Goal: Task Accomplishment & Management: Manage account settings

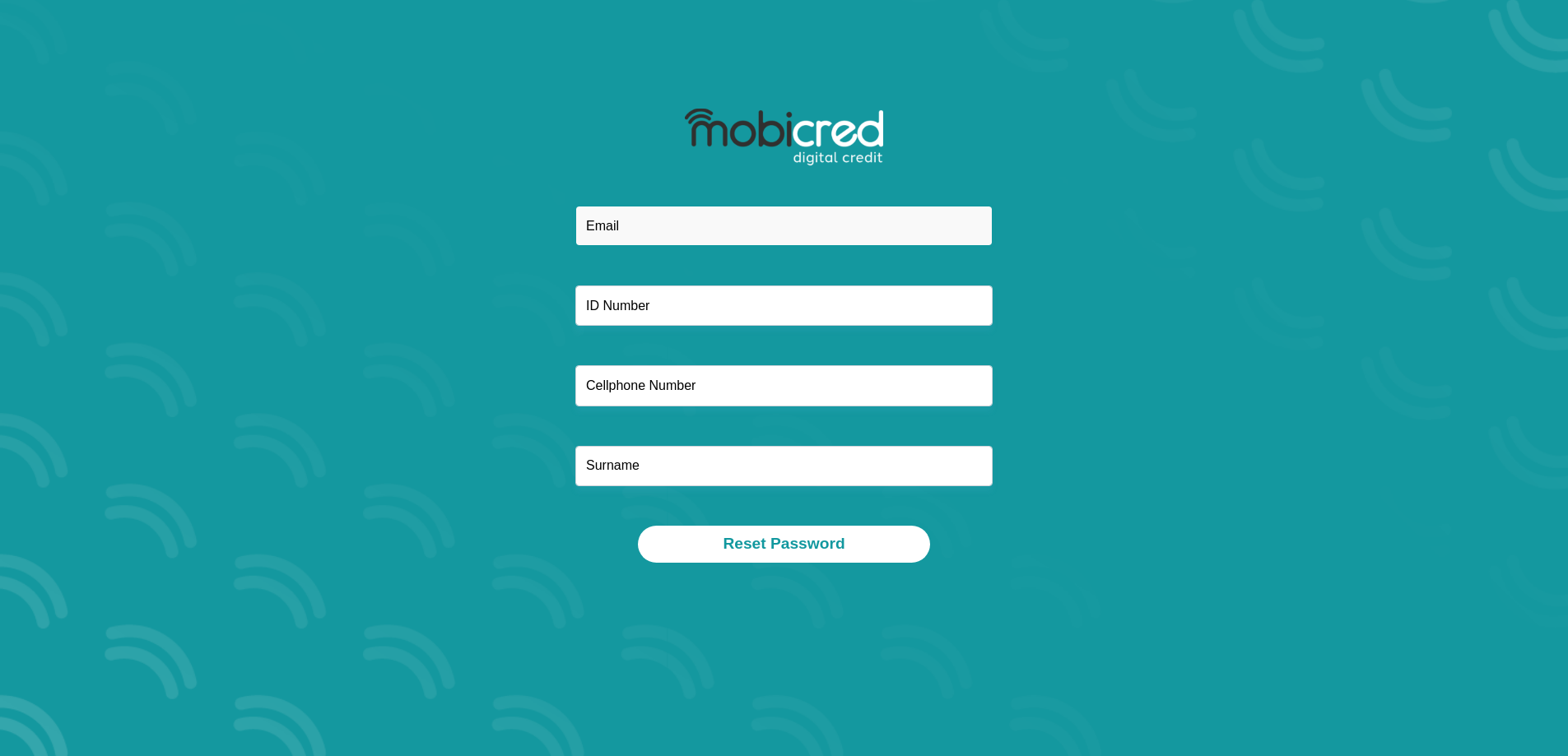
click at [603, 223] on input "email" at bounding box center [784, 225] width 417 height 40
type input "[EMAIL_ADDRESS][DOMAIN_NAME]"
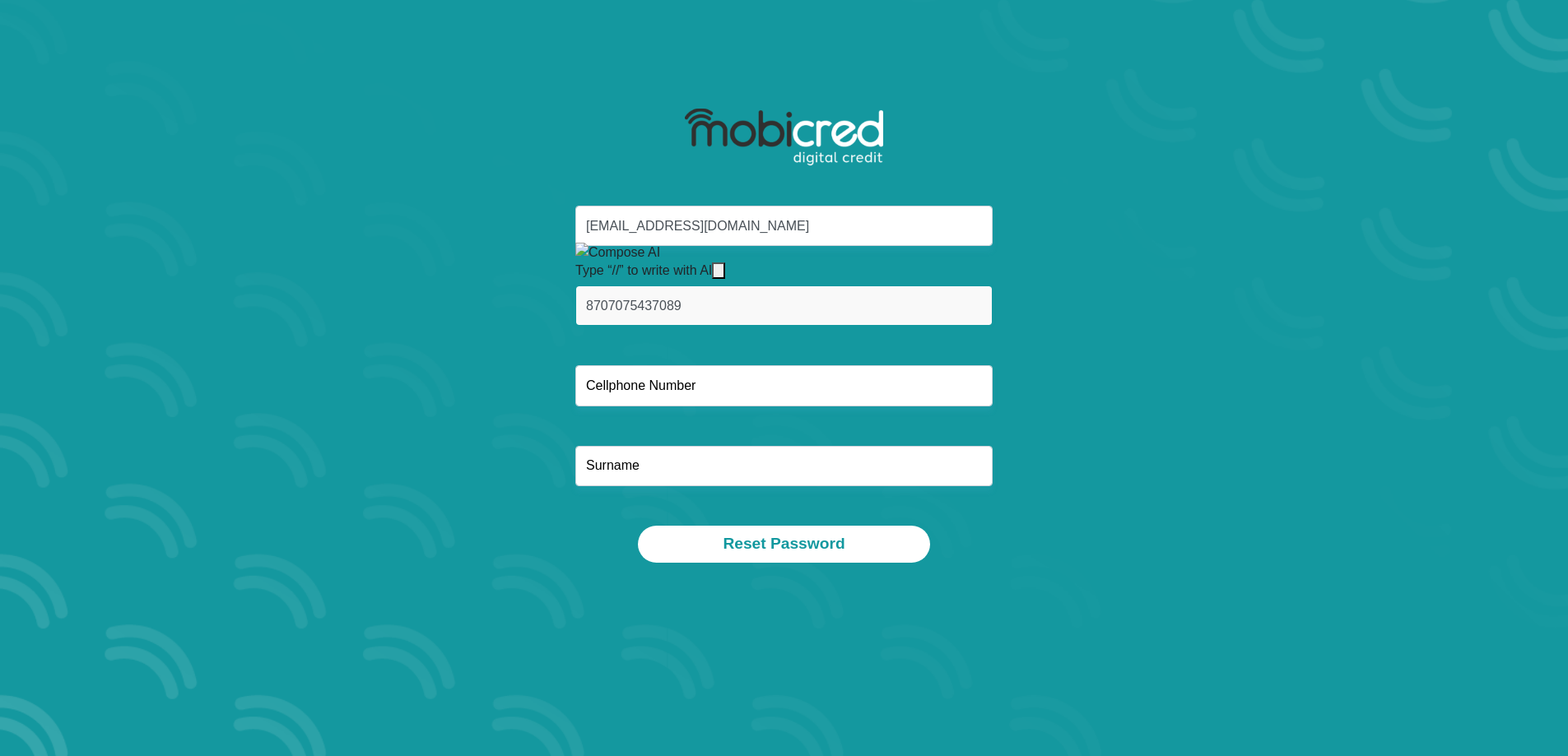
type input "8707075437089"
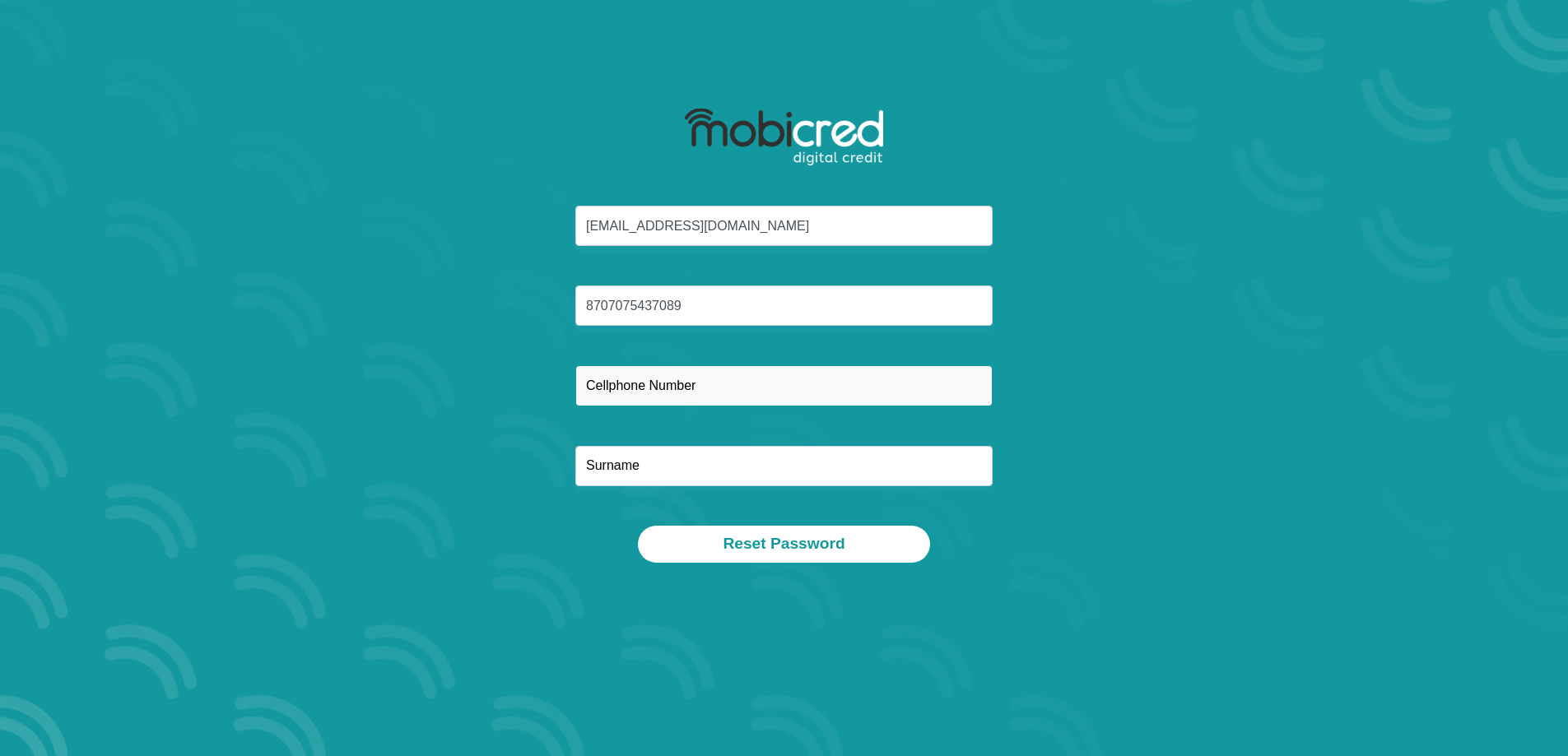
click at [670, 387] on input "text" at bounding box center [784, 385] width 417 height 40
type input "0799417384"
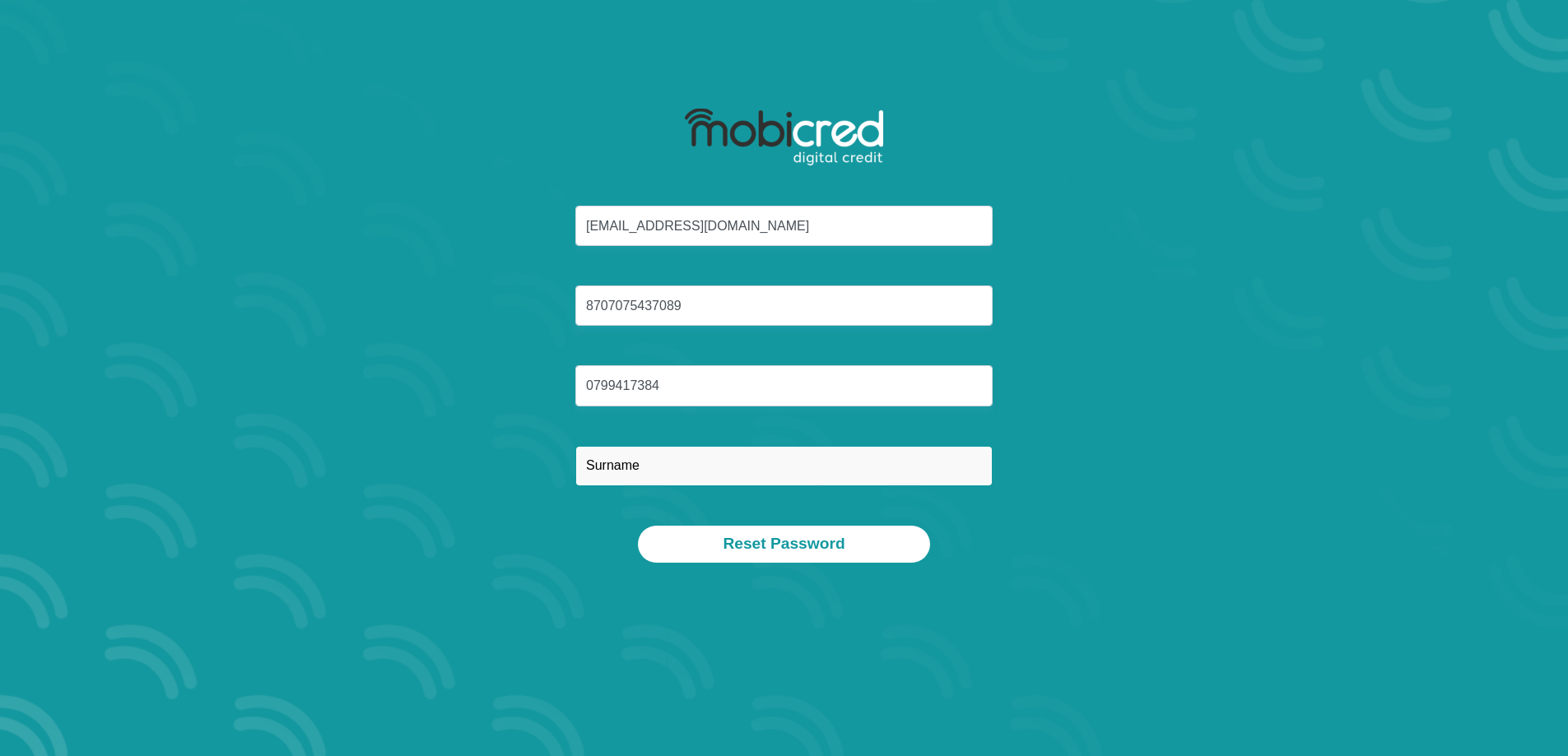
click at [652, 471] on input "text" at bounding box center [784, 465] width 417 height 40
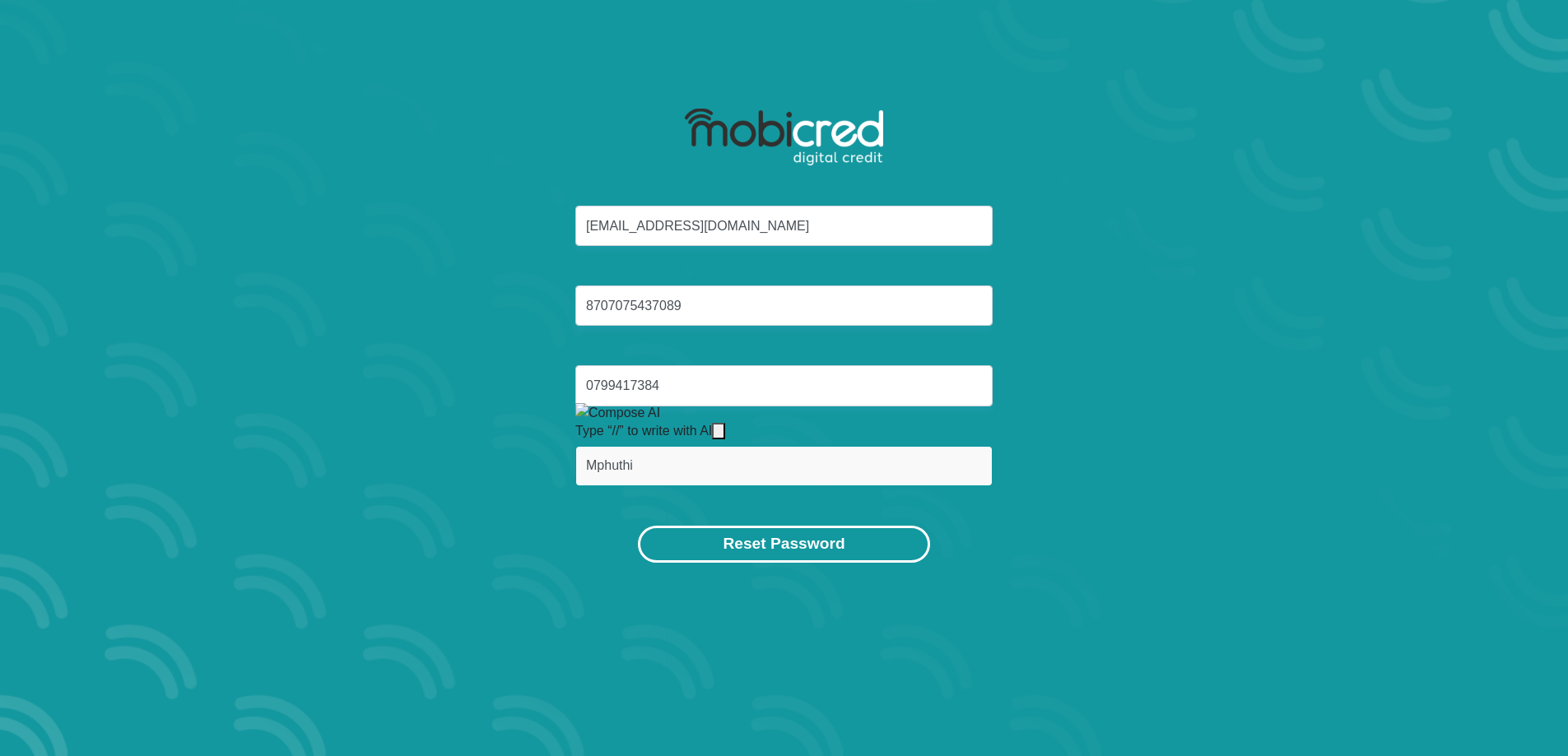
type input "Mphuthi"
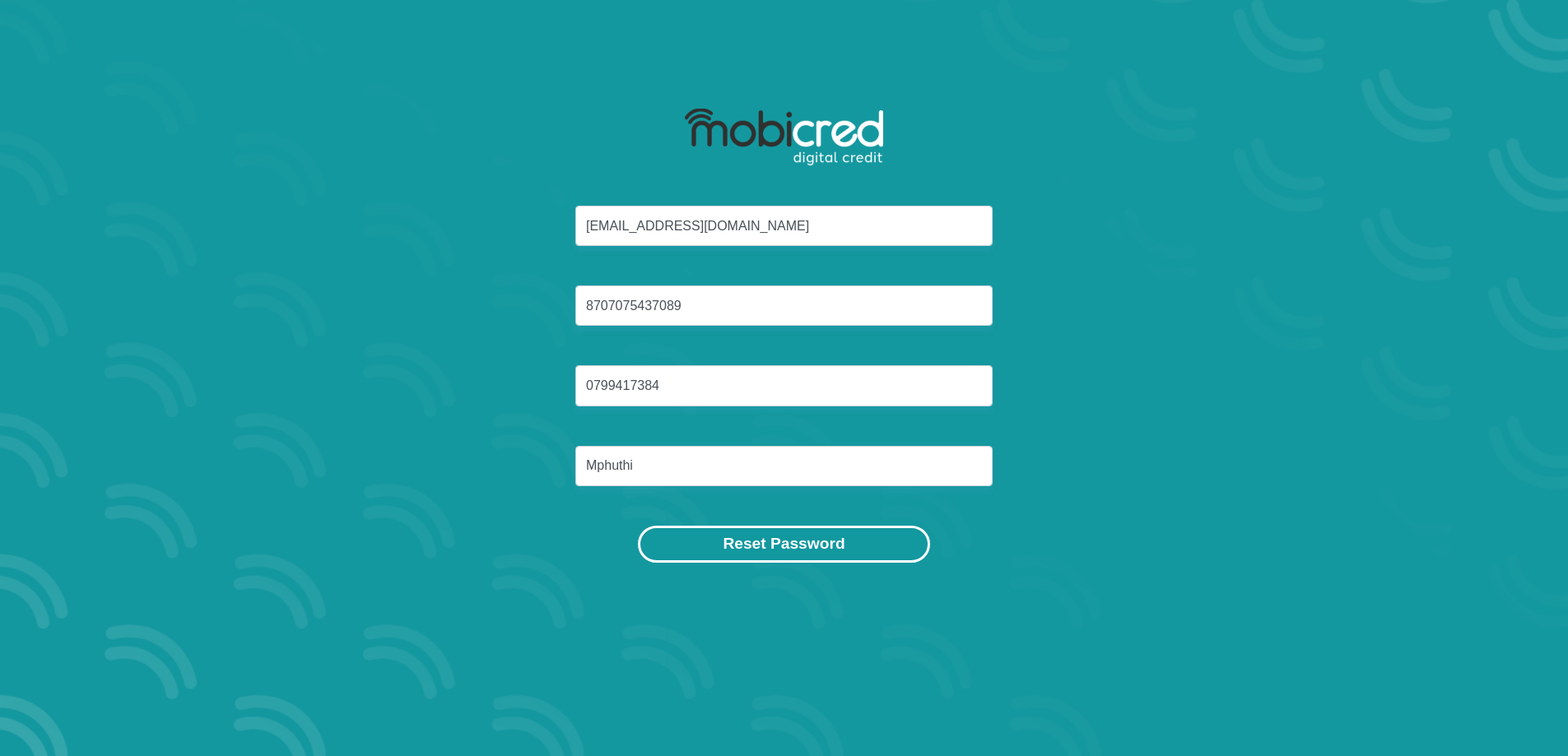
click at [738, 544] on button "Reset Password" at bounding box center [784, 544] width 292 height 37
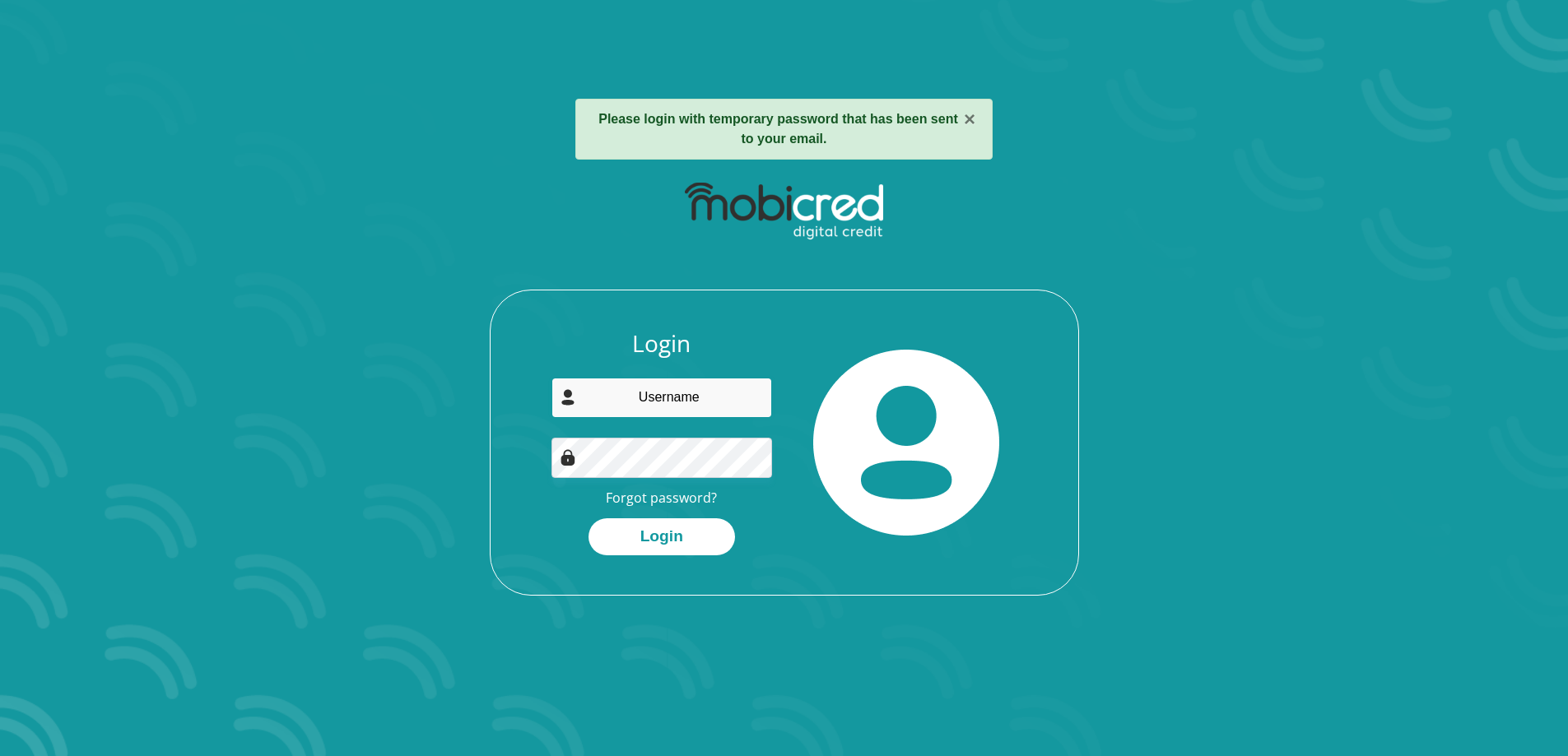
click at [643, 398] on input "email" at bounding box center [661, 397] width 221 height 40
type input "mphmat021@gmail.com"
click at [666, 539] on button "Login" at bounding box center [662, 537] width 147 height 37
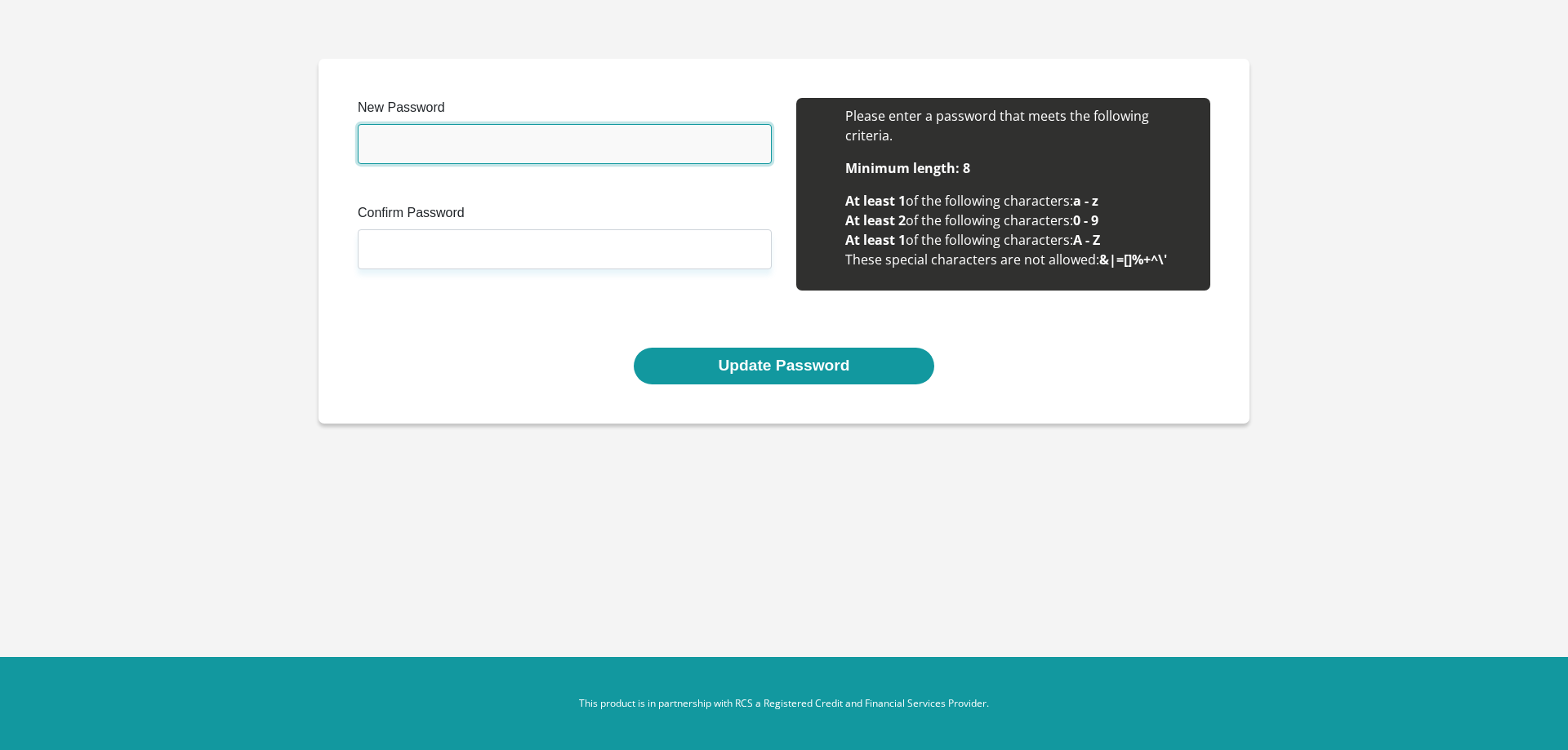
click at [422, 147] on input "New Password" at bounding box center [564, 144] width 414 height 40
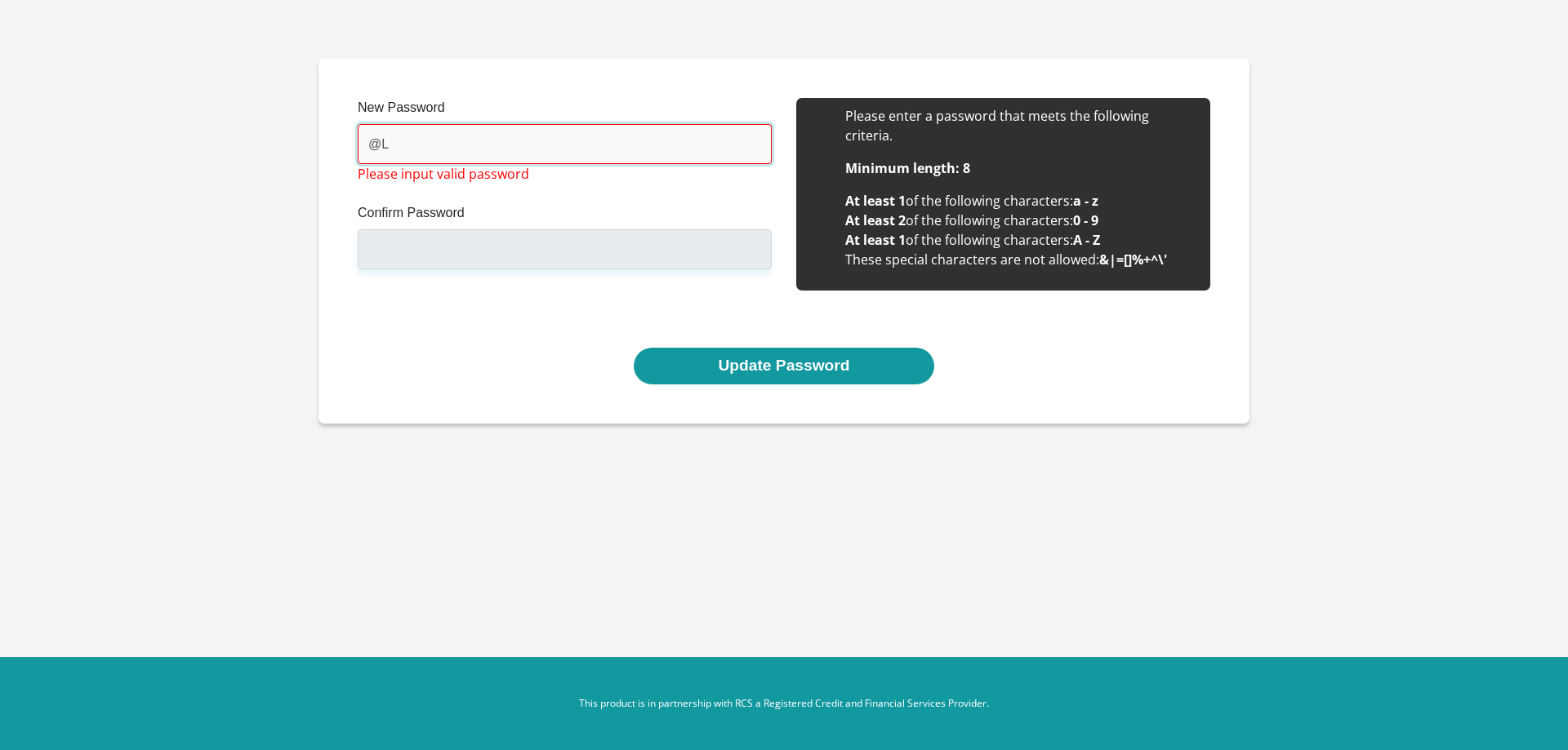
type input "@"
click at [412, 251] on input "Confirm Password" at bounding box center [564, 249] width 414 height 40
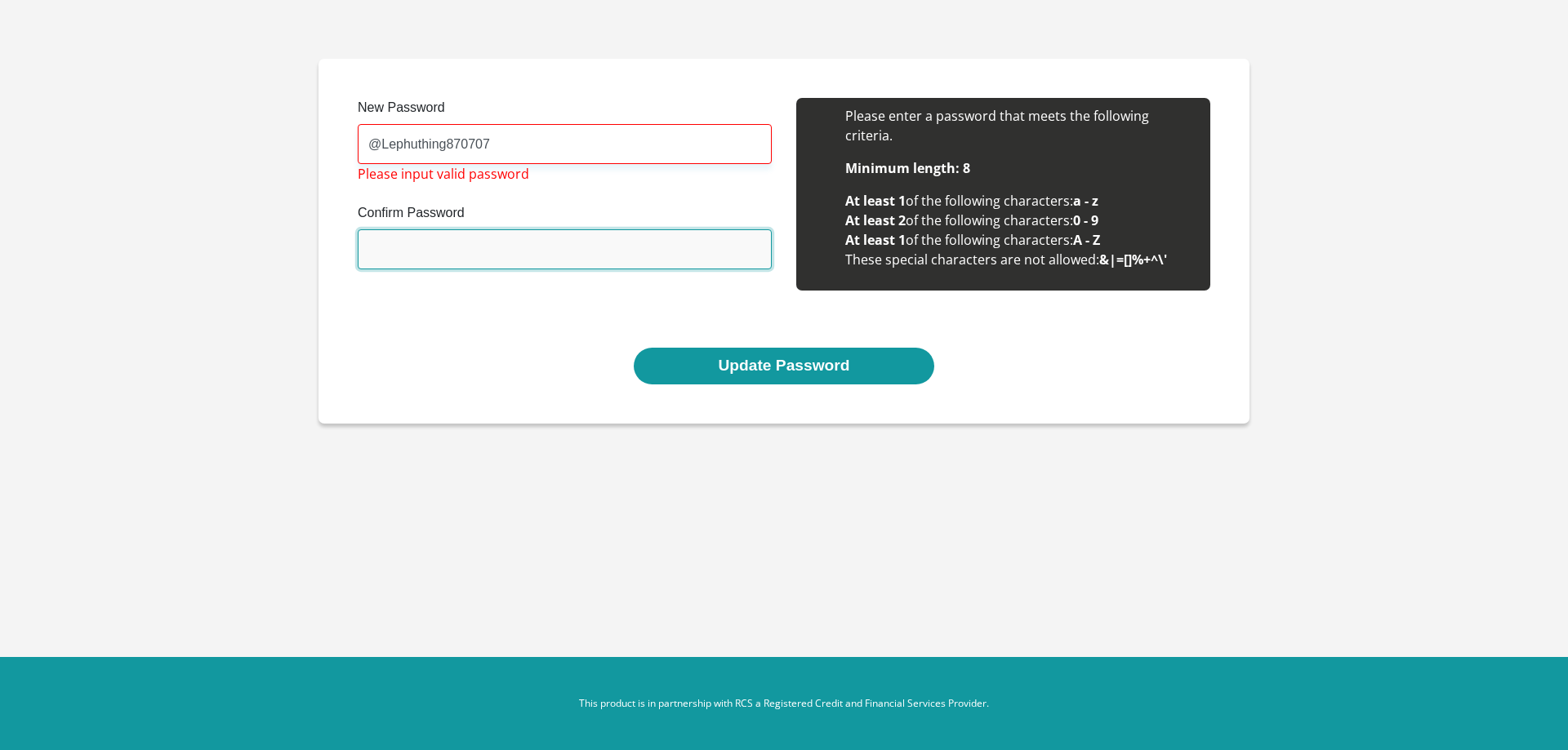
drag, startPoint x: 412, startPoint y: 251, endPoint x: 424, endPoint y: 174, distance: 77.9
click at [424, 174] on div "New Password @Lephuthing870707 Please input valid password Confirm Password Ple…" at bounding box center [564, 203] width 439 height 210
click at [424, 174] on span "Please input valid password" at bounding box center [444, 174] width 172 height 19
click at [446, 146] on input "@Lephuthing870707" at bounding box center [564, 144] width 414 height 40
click at [472, 146] on input "@Lephuthing870707" at bounding box center [564, 144] width 414 height 40
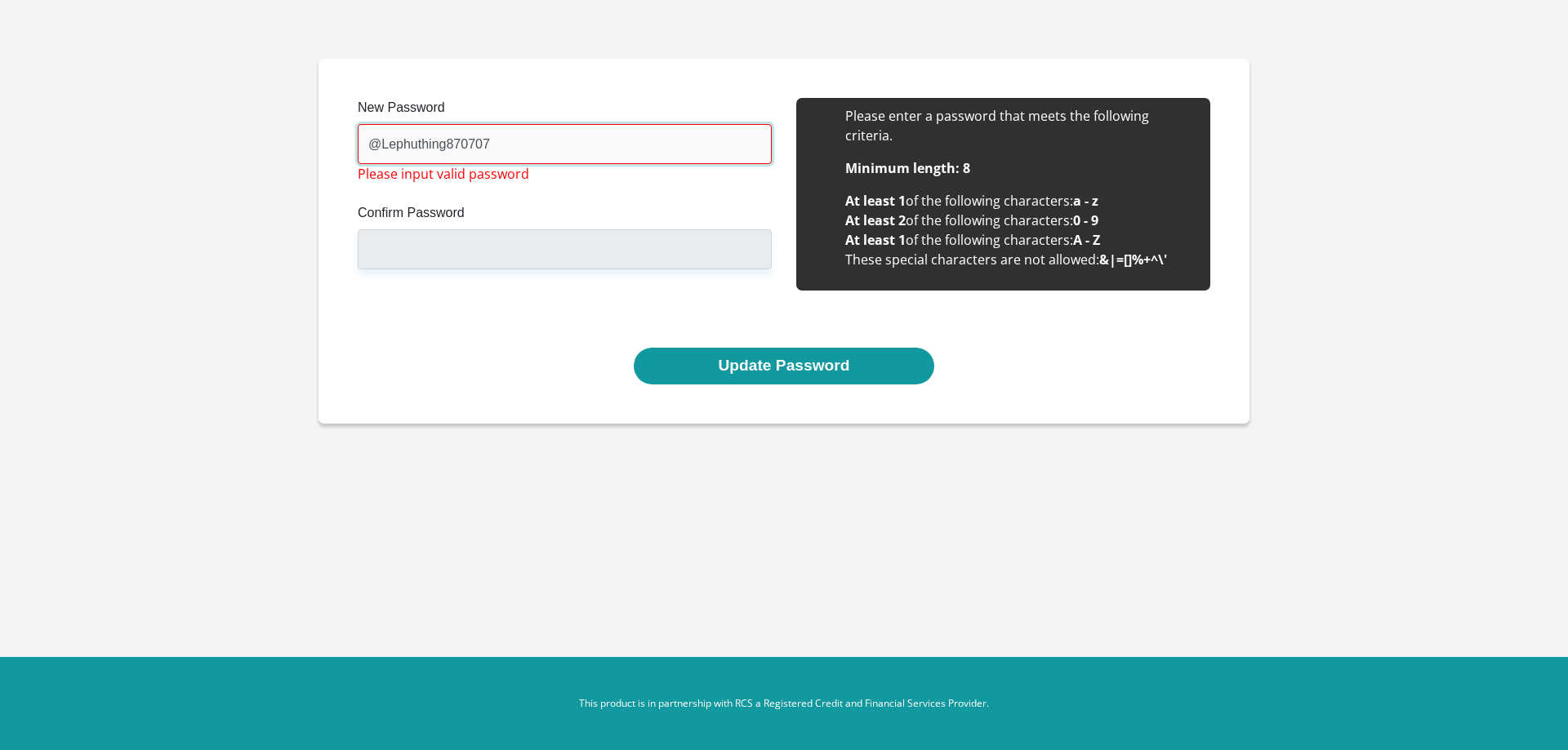
click at [472, 146] on input "@Lephuthing870707" at bounding box center [564, 144] width 414 height 40
type input "@"
type input "L"
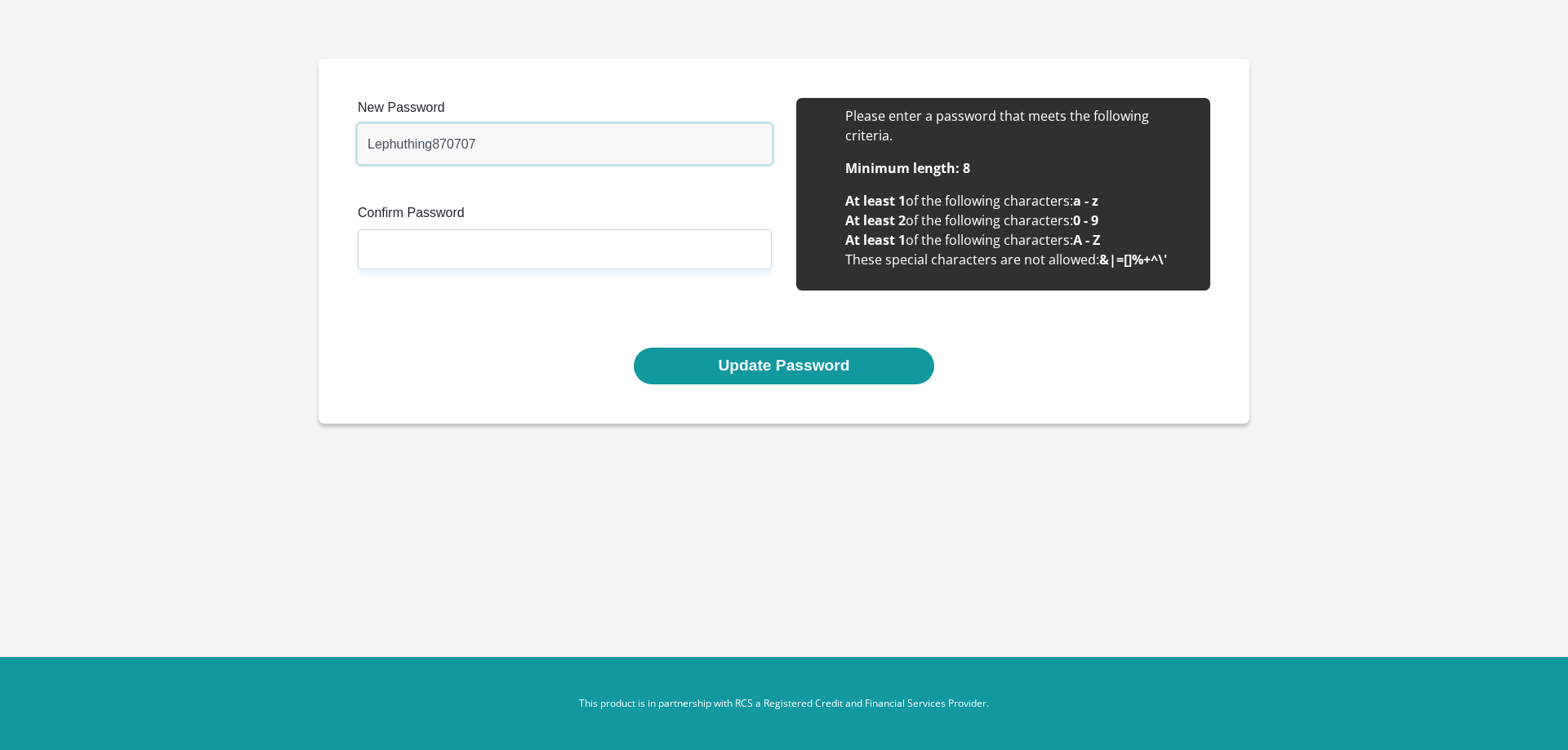
type input "Lephuthing870707"
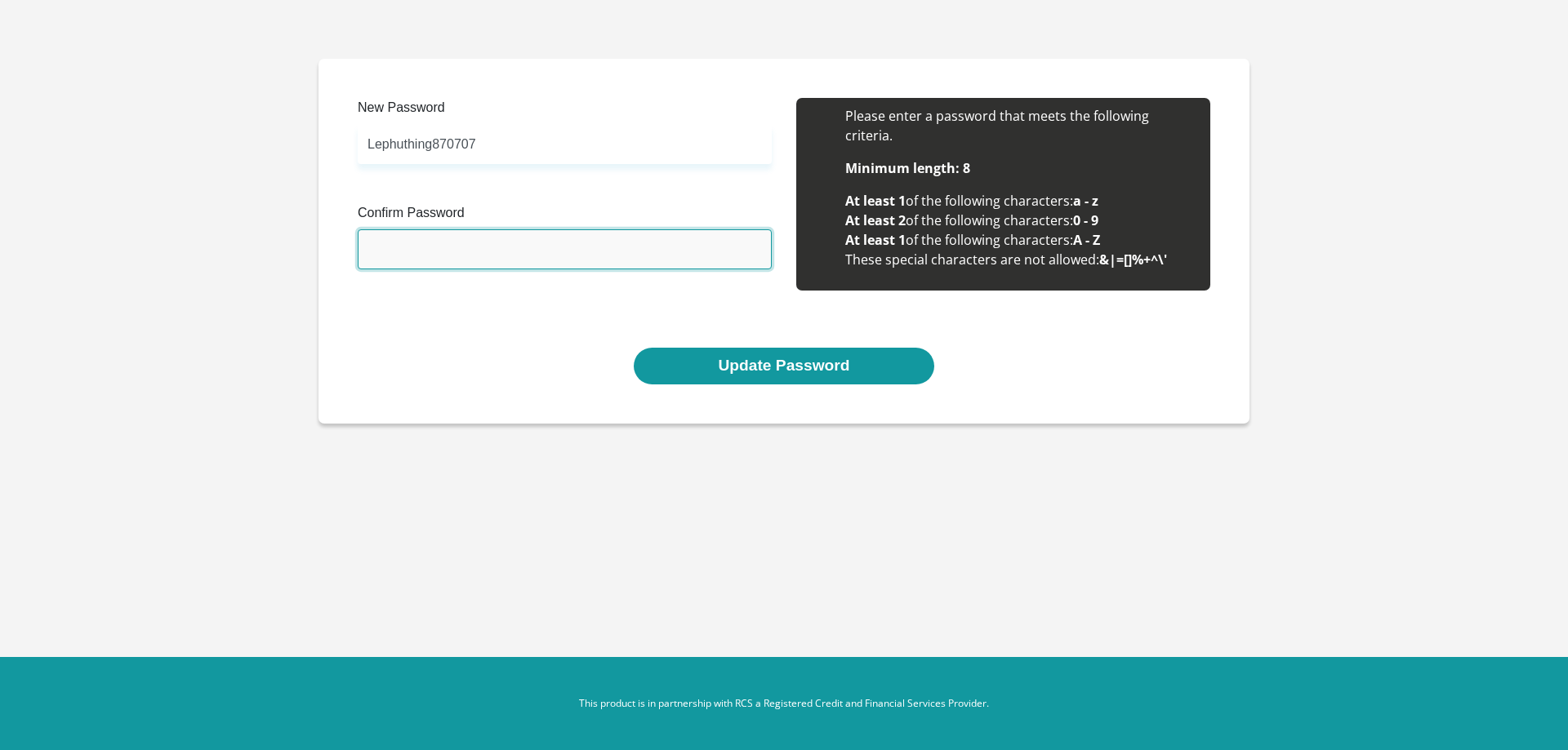
click at [634, 261] on input "Confirm Password" at bounding box center [564, 249] width 414 height 40
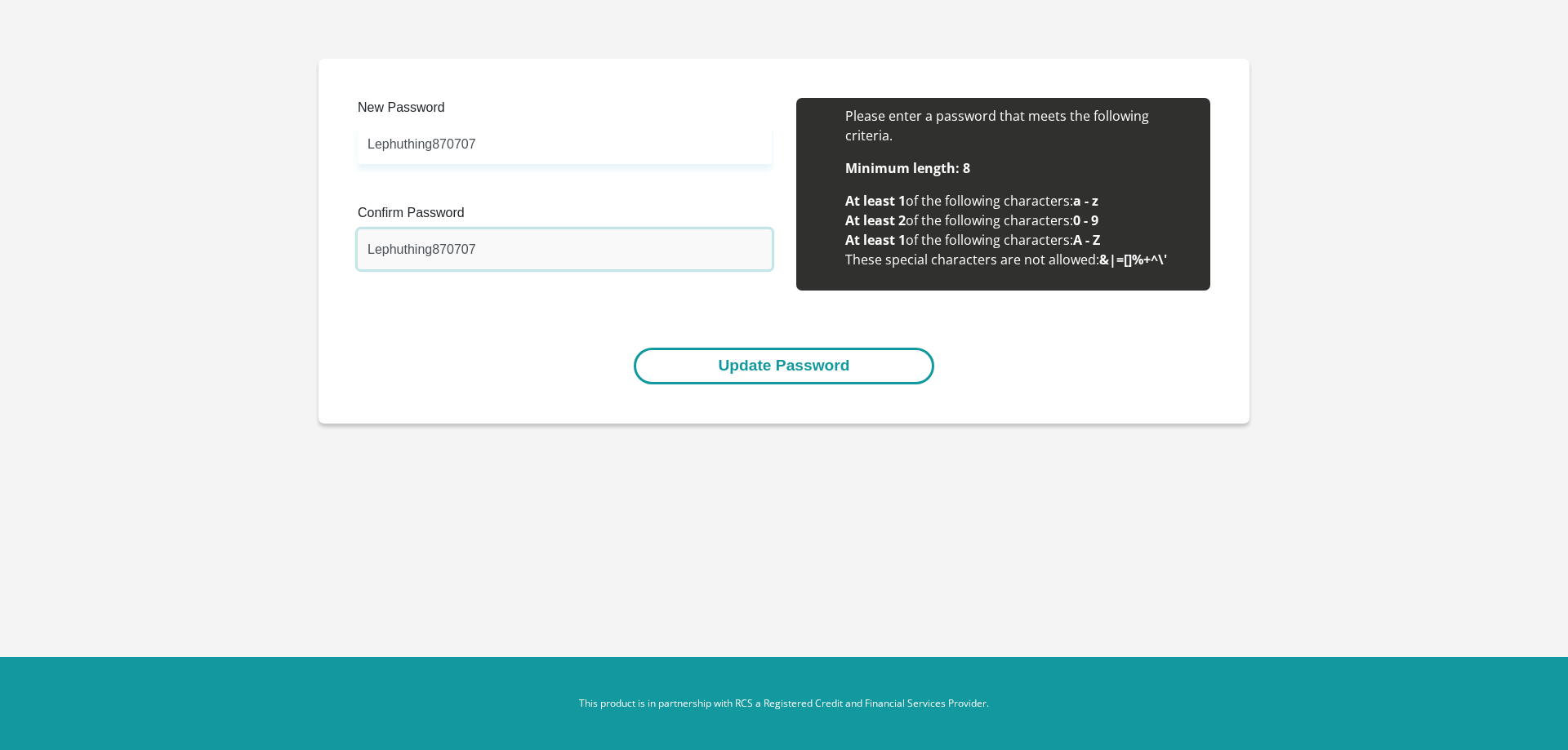
type input "Lephuthing870707"
click at [741, 373] on button "Update Password" at bounding box center [783, 366] width 300 height 37
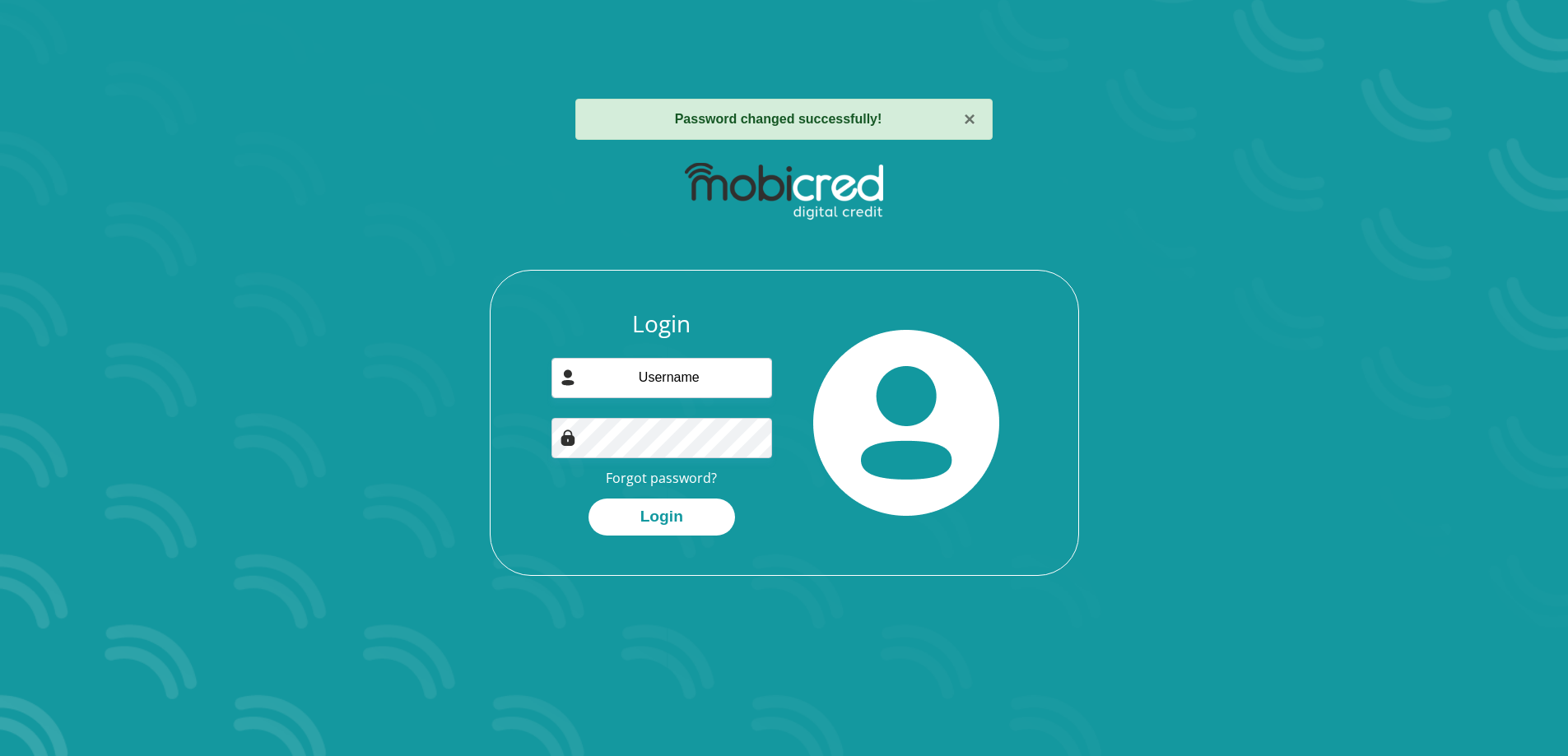
drag, startPoint x: 682, startPoint y: 404, endPoint x: 678, endPoint y: 382, distance: 22.4
click at [678, 382] on div "Login Forgot password? Login" at bounding box center [662, 423] width 245 height 225
click at [678, 382] on input "email" at bounding box center [661, 377] width 221 height 40
type input "[EMAIL_ADDRESS][DOMAIN_NAME]"
click at [662, 535] on div "Login mphmat021@gmail.com Forgot password? Login" at bounding box center [784, 442] width 588 height 265
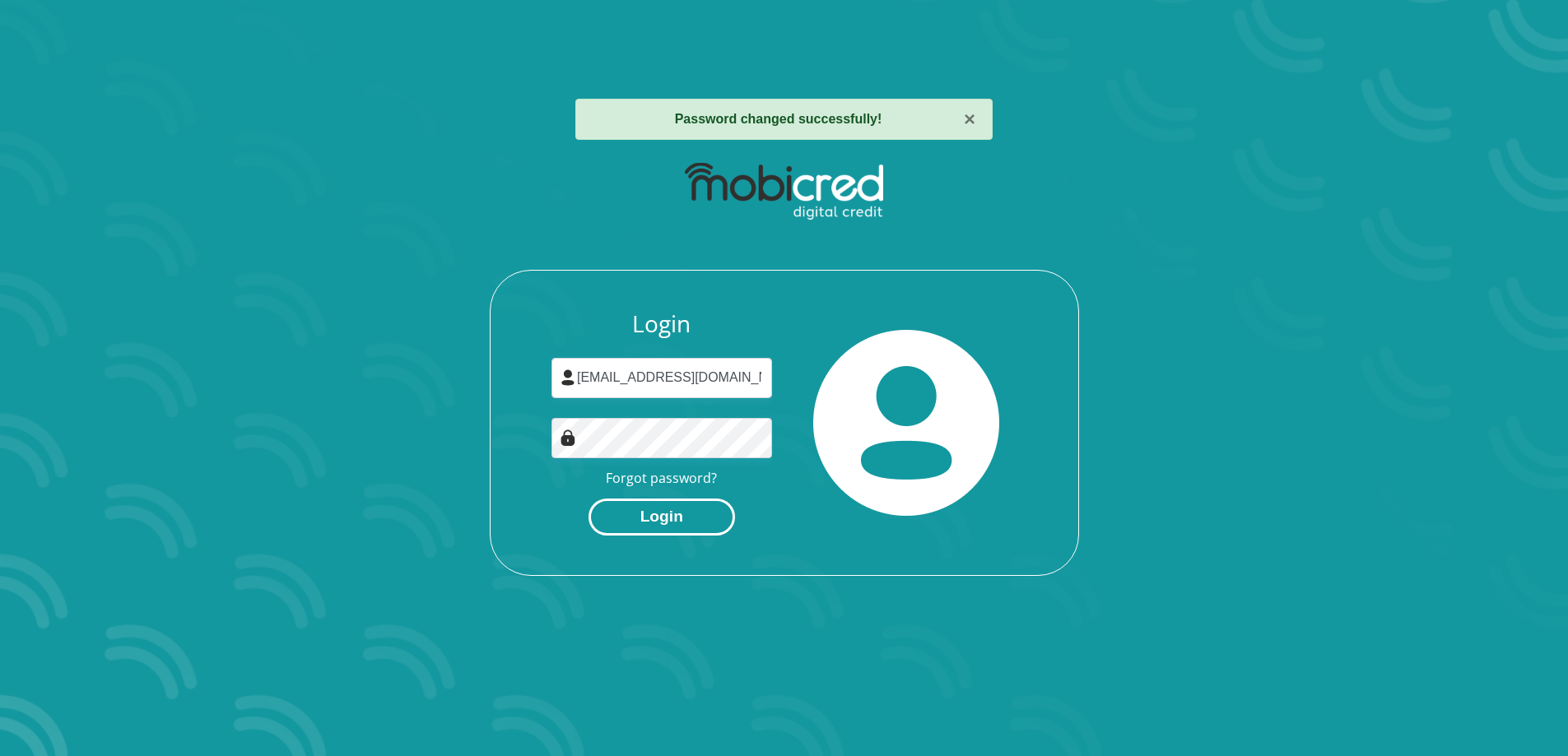
click at [663, 513] on button "Login" at bounding box center [662, 517] width 147 height 37
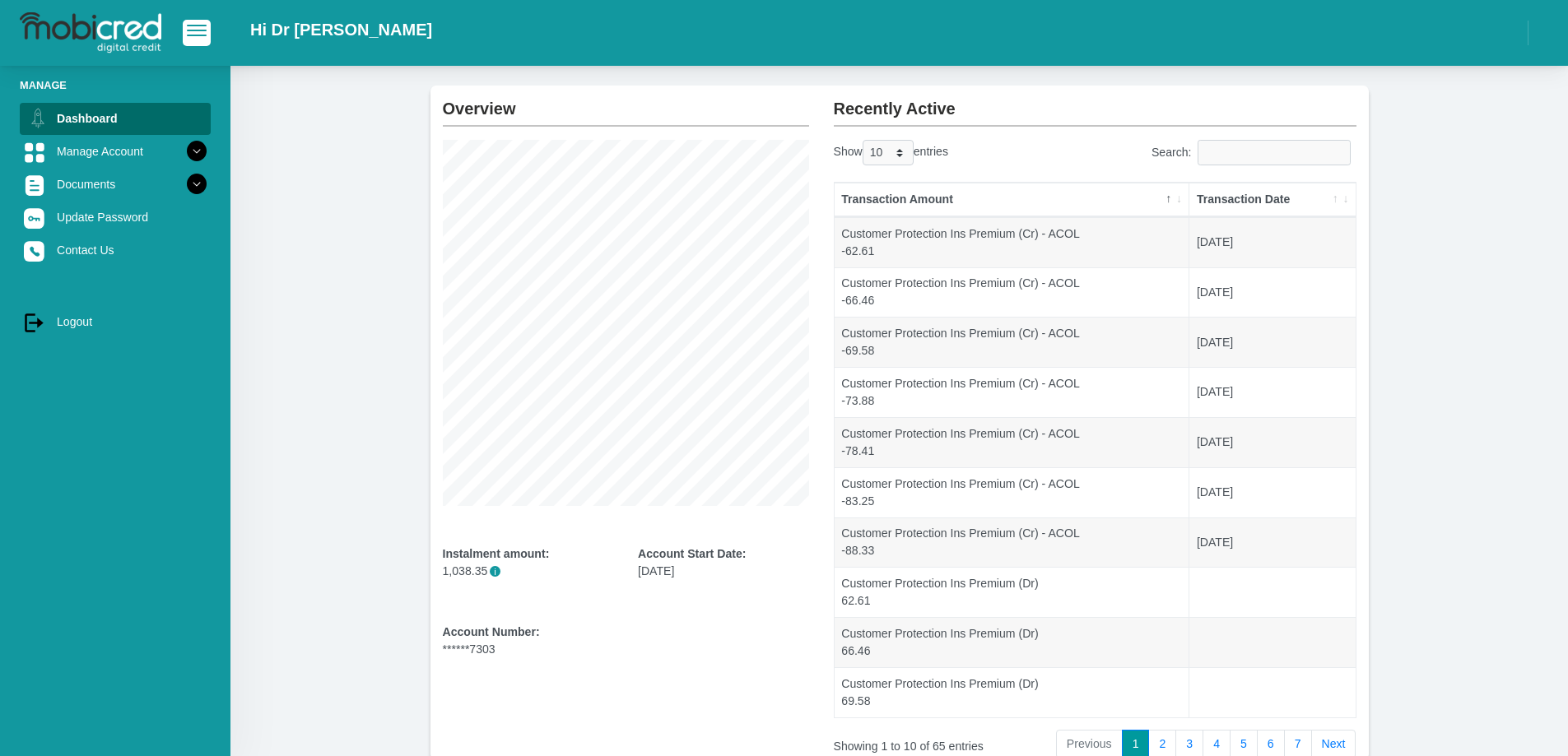
scroll to position [172, 0]
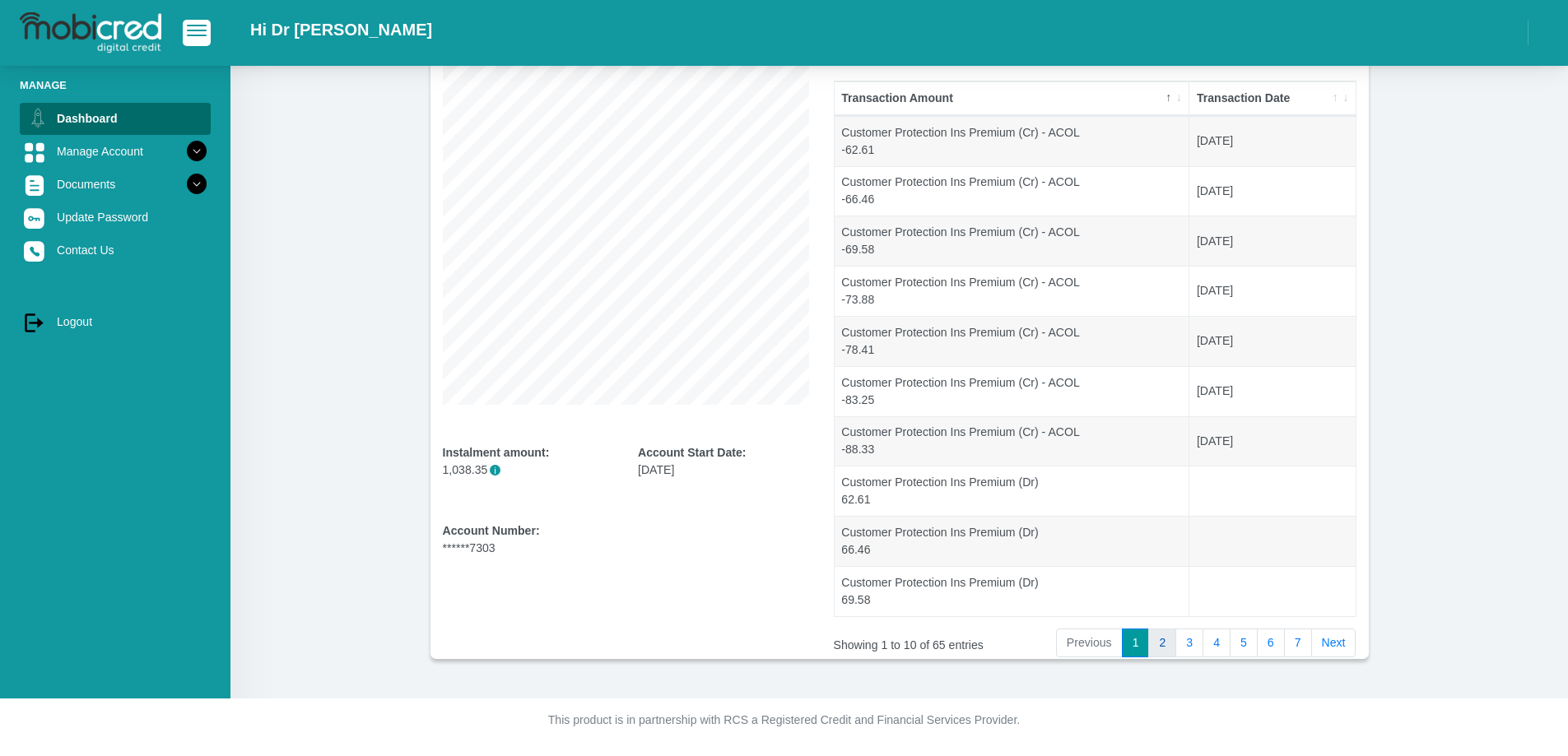
click at [1168, 648] on link "2" at bounding box center [1162, 643] width 28 height 29
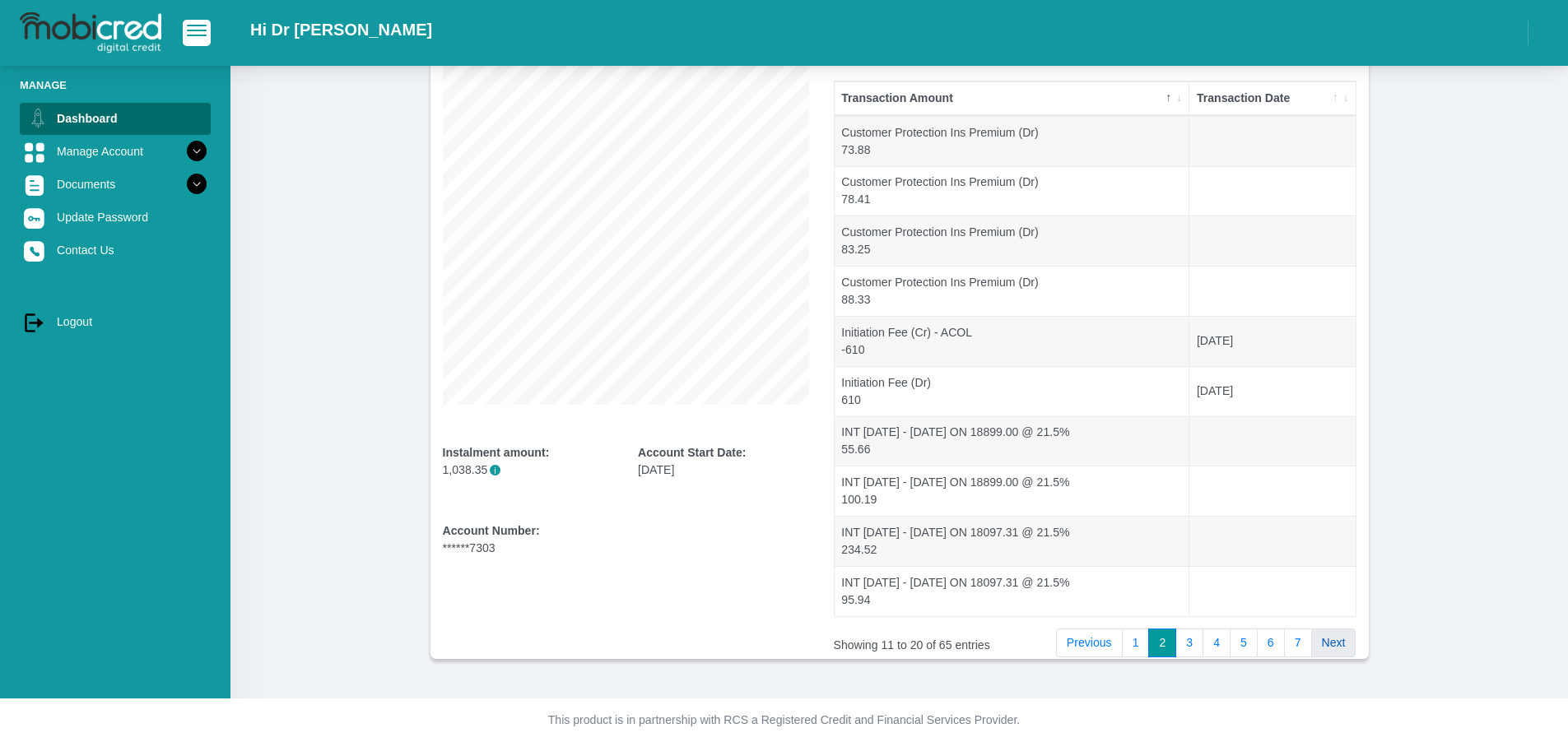
click at [1342, 647] on link "Next" at bounding box center [1334, 643] width 46 height 29
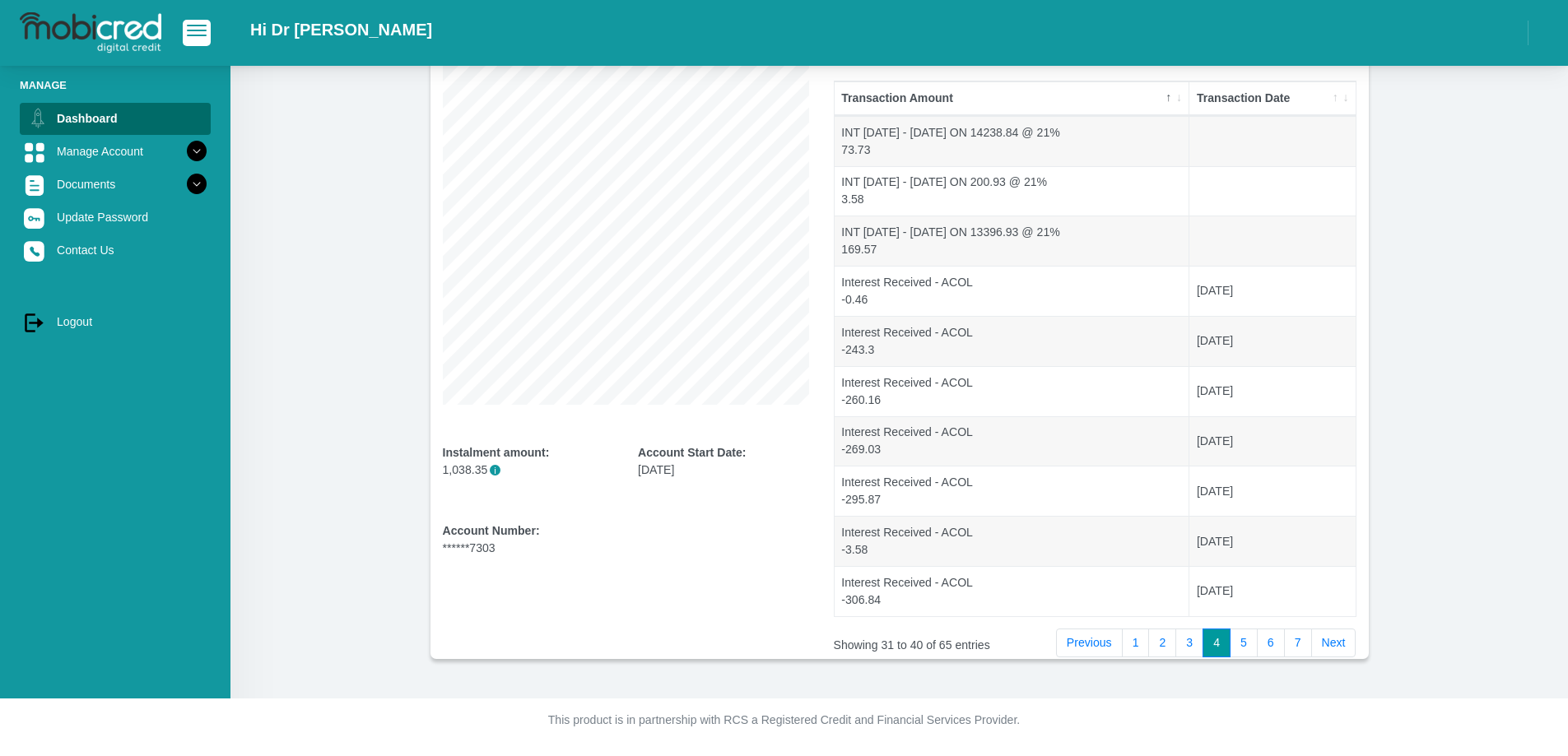
click at [1342, 647] on link "Next" at bounding box center [1334, 643] width 46 height 29
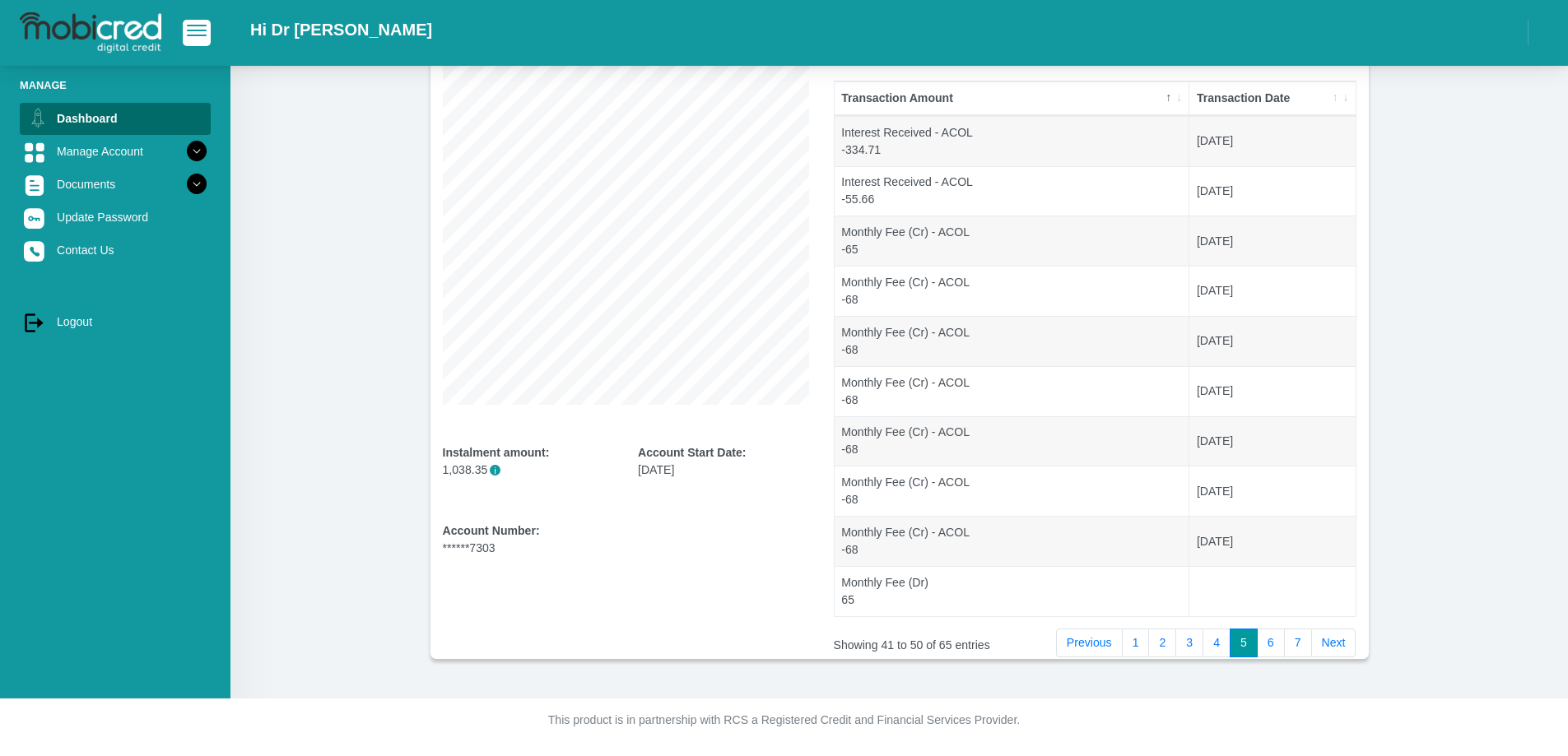
click at [1342, 647] on link "Next" at bounding box center [1334, 643] width 46 height 29
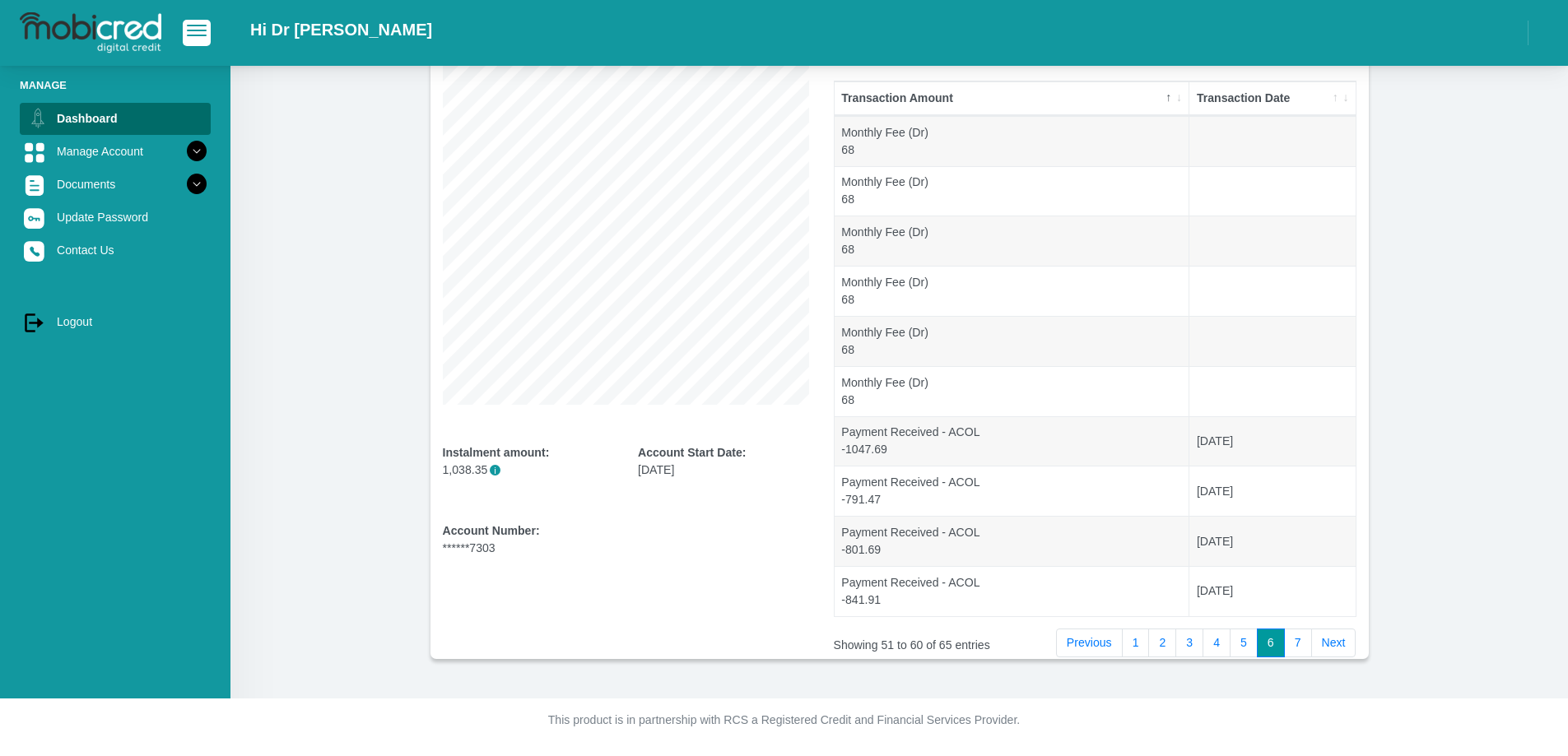
click at [1342, 647] on link "Next" at bounding box center [1334, 643] width 46 height 29
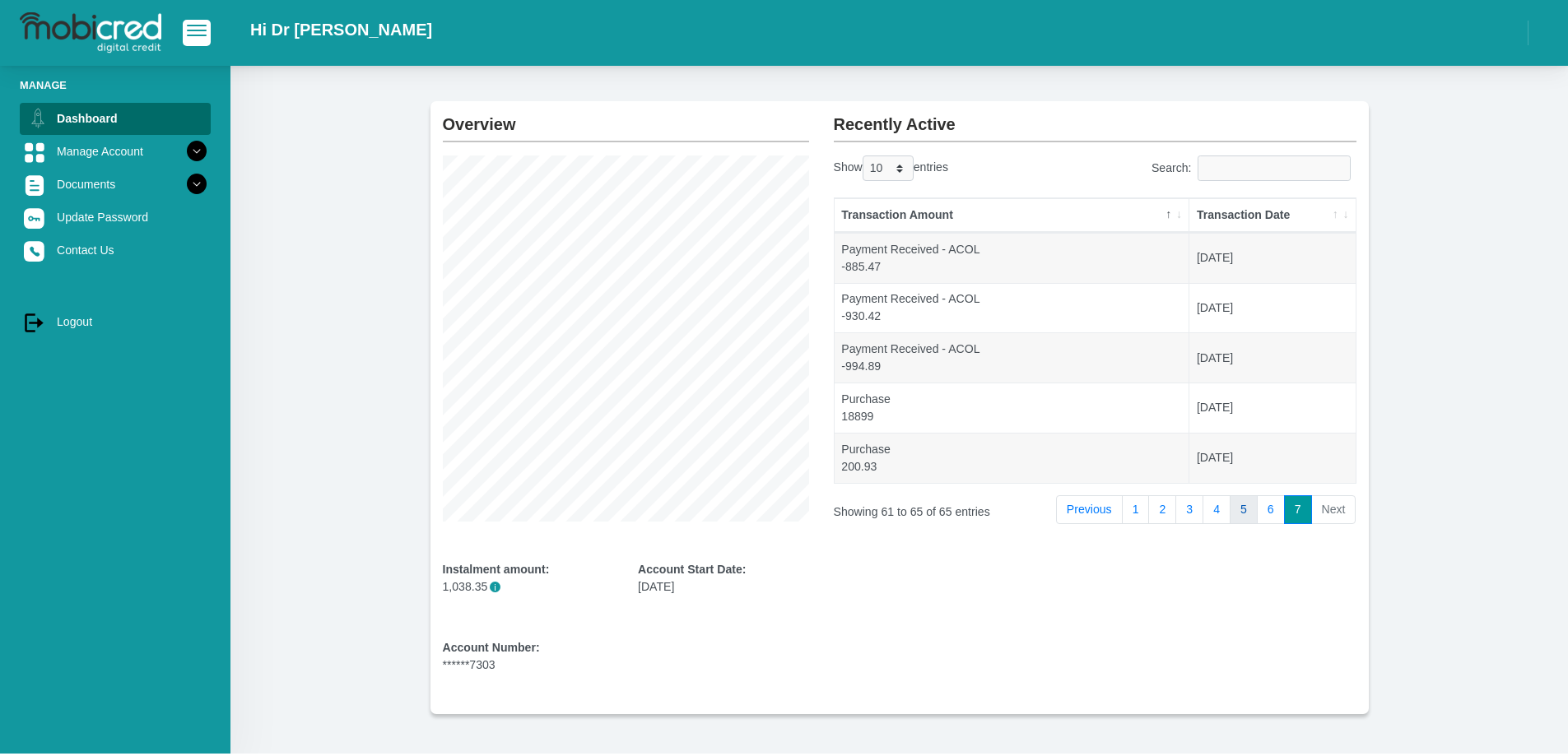
scroll to position [0, 0]
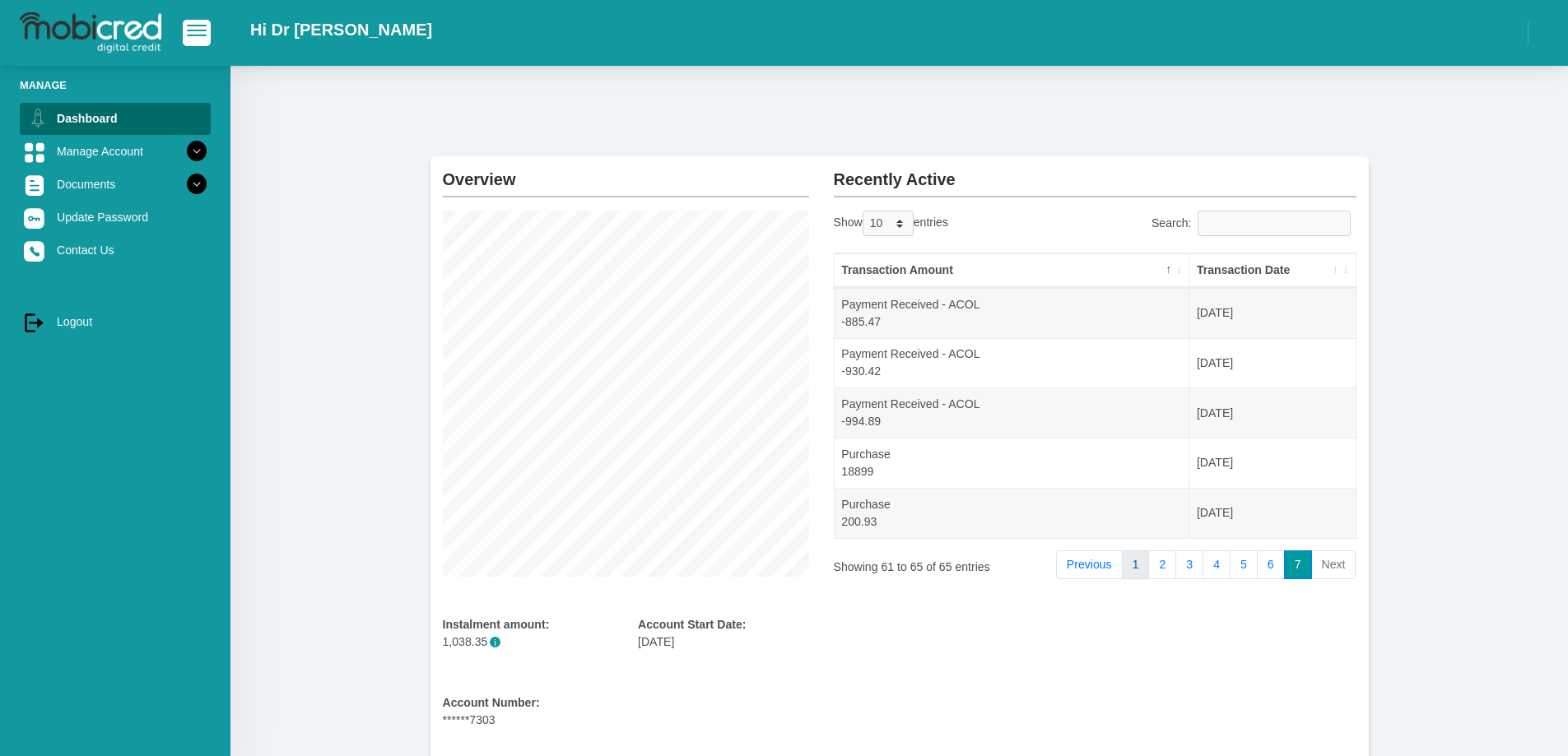
click at [1133, 558] on link "1" at bounding box center [1135, 566] width 28 height 29
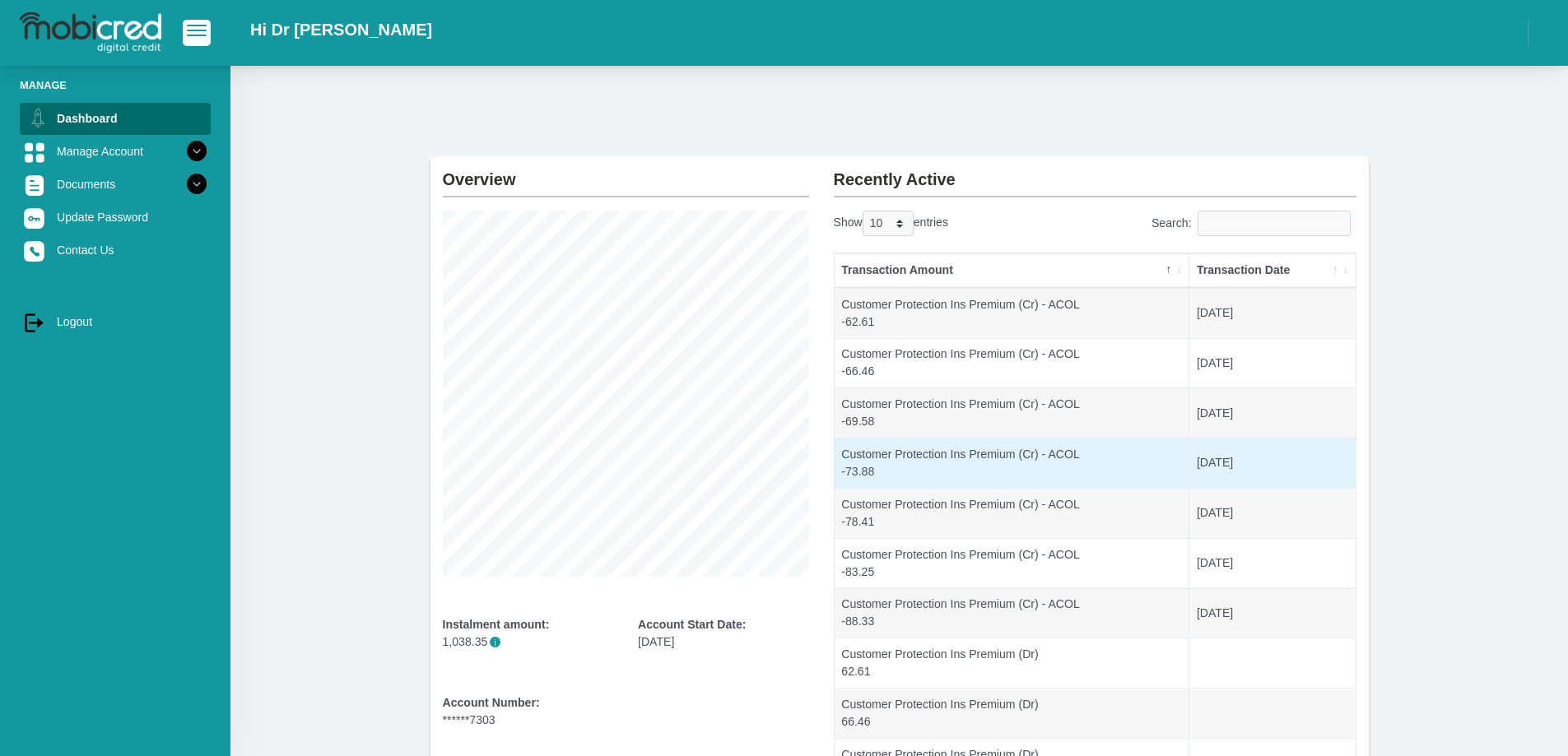
scroll to position [1, 0]
